Goal: Register for event/course

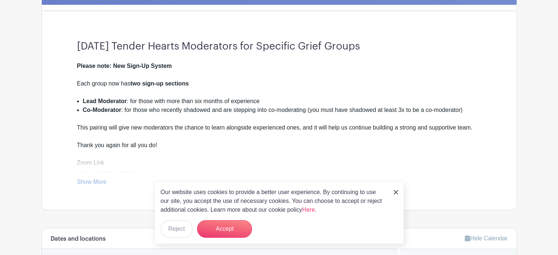
scroll to position [189, 0]
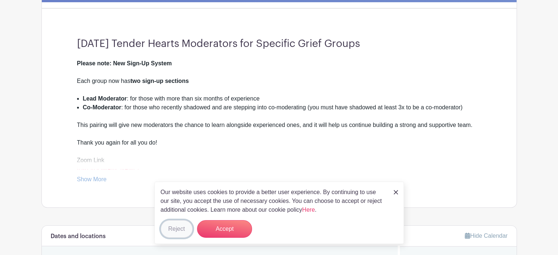
click at [174, 227] on button "Reject" at bounding box center [177, 229] width 32 height 18
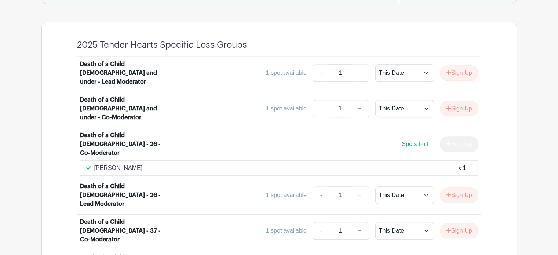
scroll to position [553, 0]
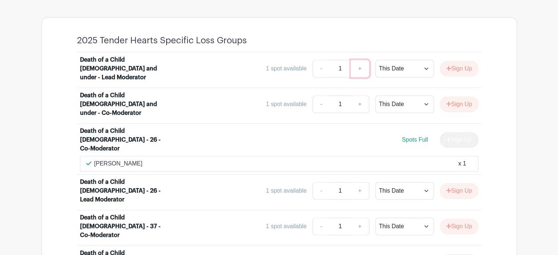
click at [359, 63] on link "+" at bounding box center [360, 69] width 18 height 18
click at [426, 63] on select "This Date Select Dates" at bounding box center [404, 69] width 59 height 18
click at [375, 60] on select "This Date Select Dates" at bounding box center [404, 69] width 59 height 18
click at [462, 63] on button "Sign Up" at bounding box center [459, 68] width 39 height 15
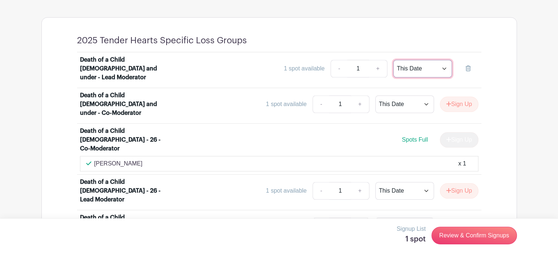
click at [442, 62] on select "This Date Select Dates" at bounding box center [422, 69] width 59 height 18
select select "select_dates"
click at [393, 60] on select "This Date Select Dates" at bounding box center [422, 69] width 59 height 18
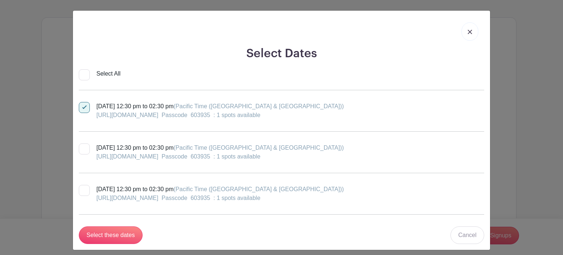
click at [83, 147] on div at bounding box center [84, 148] width 11 height 11
click at [83, 147] on input "[DATE] 12:30 pm to 02:30 pm (Pacific Time ([GEOGRAPHIC_DATA] & [GEOGRAPHIC_DATA…" at bounding box center [81, 145] width 5 height 5
checkbox input "true"
click at [109, 230] on input "Select these dates" at bounding box center [111, 235] width 64 height 18
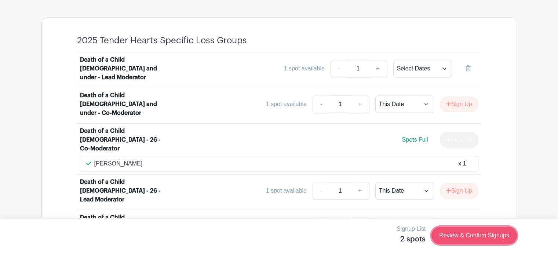
click at [469, 236] on link "Review & Confirm Signups" at bounding box center [473, 236] width 85 height 18
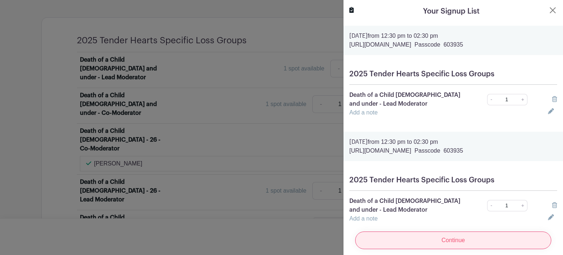
click at [471, 236] on input "Continue" at bounding box center [453, 240] width 196 height 18
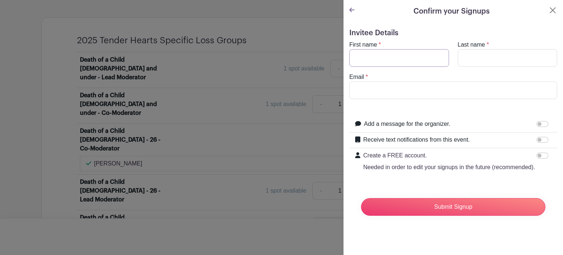
click at [363, 53] on input "First name" at bounding box center [399, 58] width 100 height 18
type input "[PERSON_NAME]"
click at [378, 85] on input "Email" at bounding box center [453, 90] width 208 height 18
type input "[EMAIL_ADDRESS][DOMAIN_NAME]"
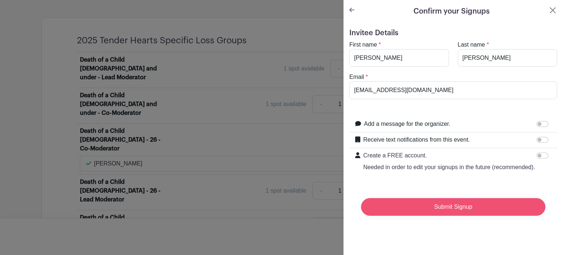
click at [390, 215] on input "Submit Signup" at bounding box center [453, 207] width 184 height 18
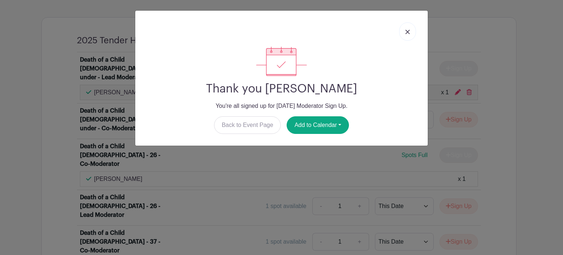
click at [411, 29] on link at bounding box center [407, 31] width 17 height 18
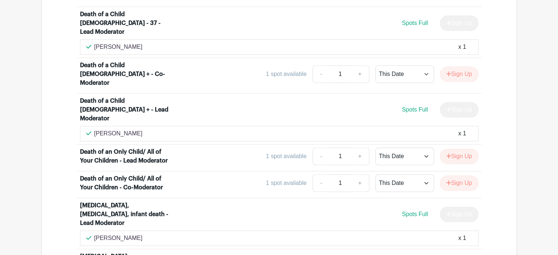
scroll to position [809, 0]
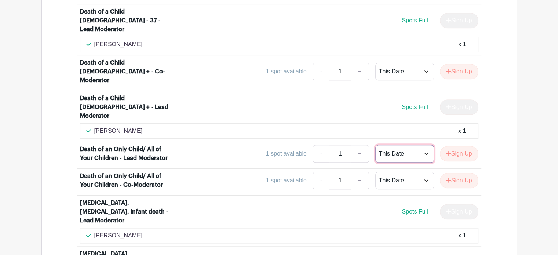
click at [425, 145] on select "This Date Select Dates" at bounding box center [404, 154] width 59 height 18
select select "select_dates"
click at [375, 145] on select "This Date Select Dates" at bounding box center [404, 154] width 59 height 18
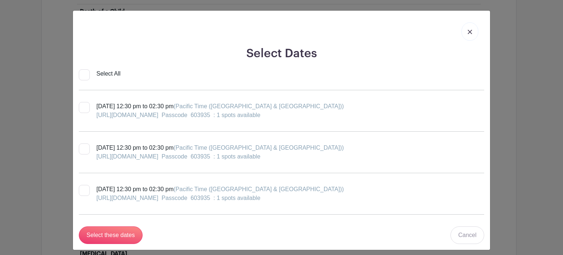
click at [499, 98] on div "Select Dates Select All [DATE] 12:30 pm to 02:30 pm (Pacific Time ([GEOGRAPHIC_…" at bounding box center [281, 127] width 563 height 255
